Goal: Find specific page/section: Find specific page/section

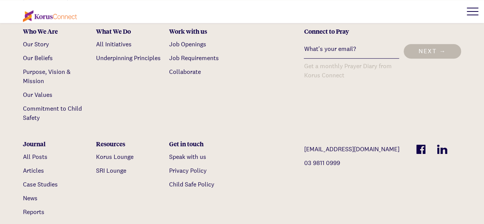
scroll to position [1658, 0]
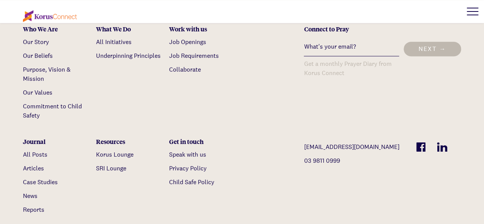
click at [103, 150] on ul "[PERSON_NAME][GEOGRAPHIC_DATA]" at bounding box center [129, 161] width 67 height 23
click at [101, 150] on link "Korus Lounge" at bounding box center [114, 154] width 37 height 8
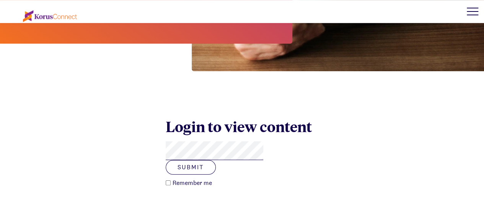
scroll to position [259, 0]
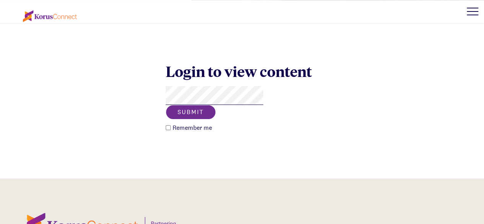
click at [216, 105] on button "Submit" at bounding box center [191, 112] width 50 height 15
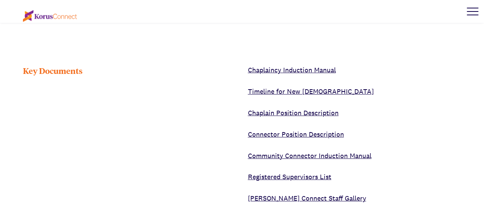
scroll to position [1090, 0]
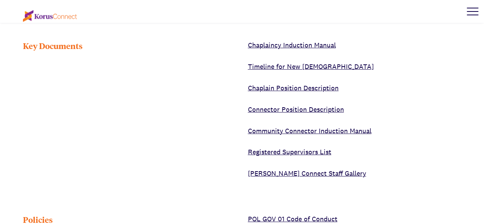
click at [268, 154] on link "Registered Supervisors List" at bounding box center [289, 151] width 83 height 9
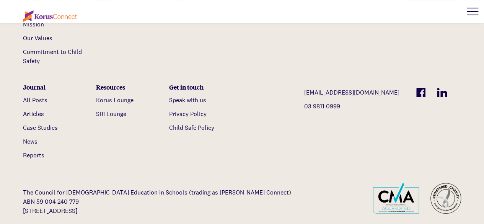
scroll to position [1723, 0]
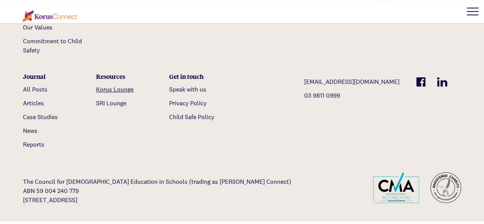
click at [119, 85] on link "Korus Lounge" at bounding box center [114, 89] width 37 height 8
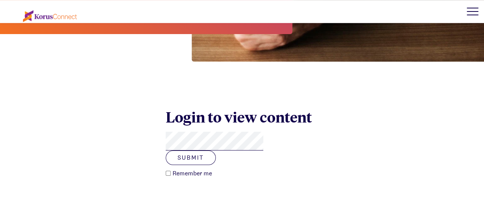
scroll to position [232, 0]
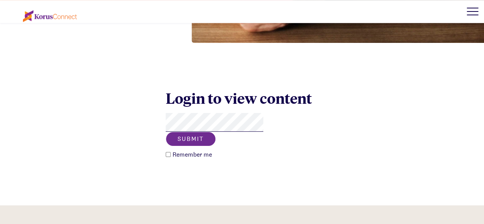
click at [216, 132] on button "Submit" at bounding box center [191, 139] width 50 height 15
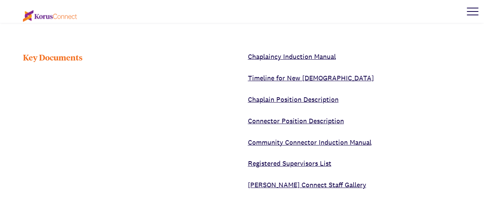
scroll to position [1128, 0]
